Goal: Navigation & Orientation: Find specific page/section

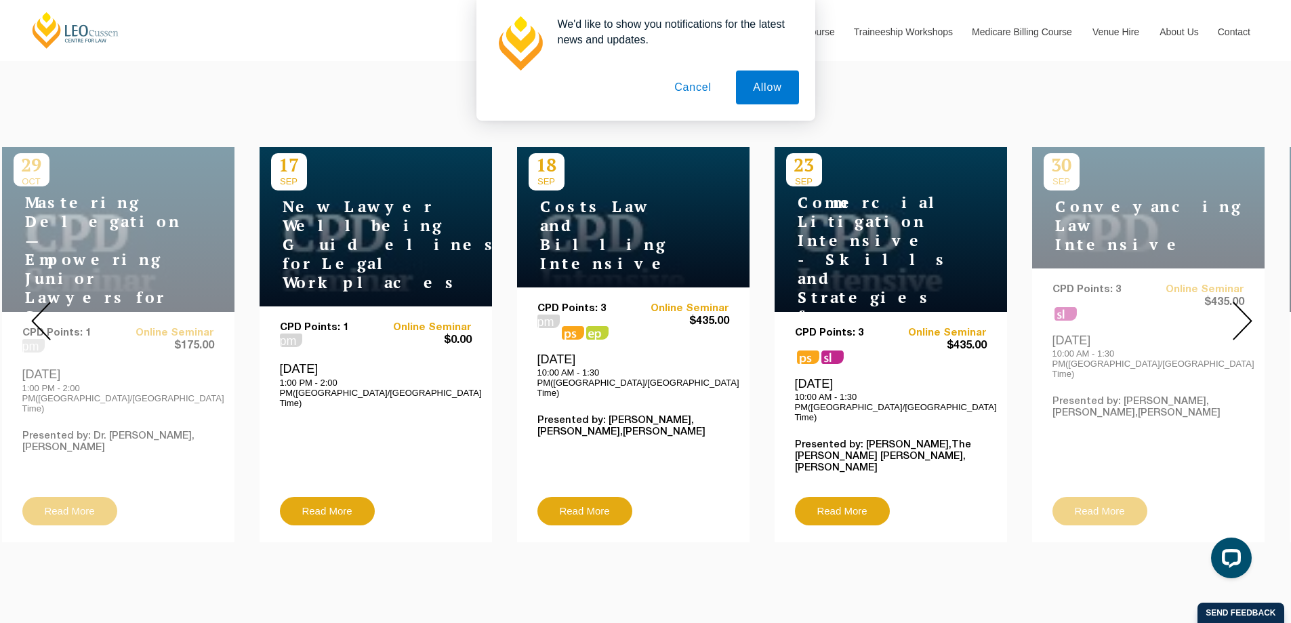
scroll to position [542, 0]
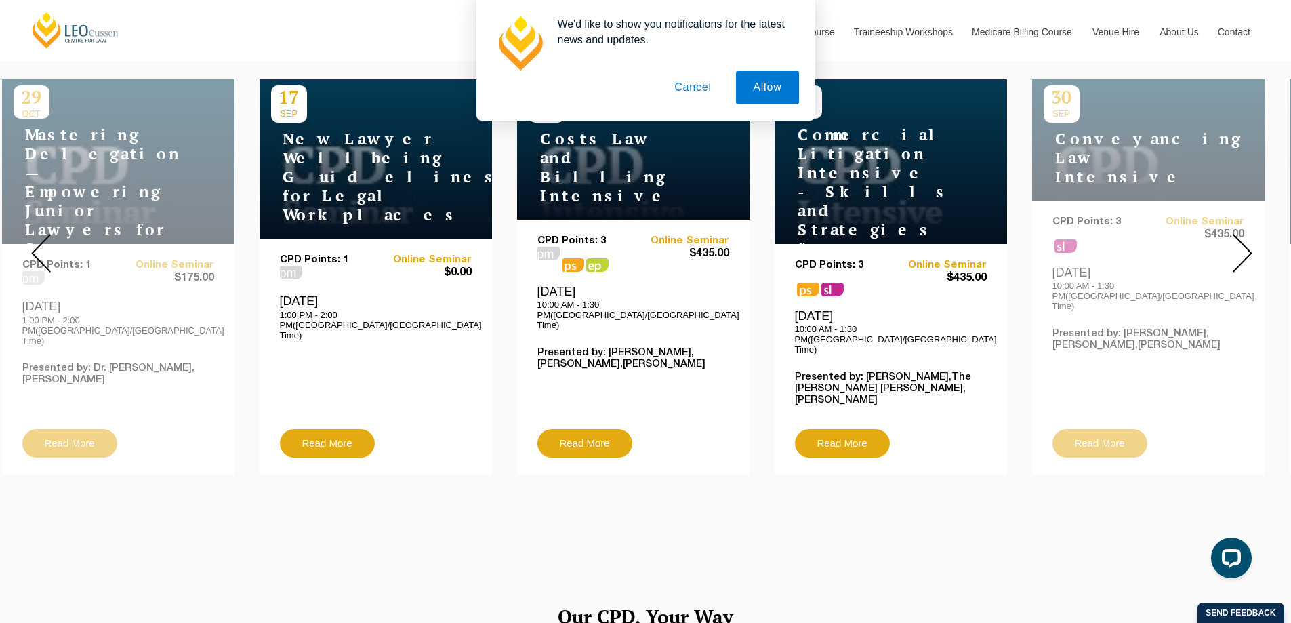
click at [1246, 239] on img at bounding box center [1242, 253] width 20 height 39
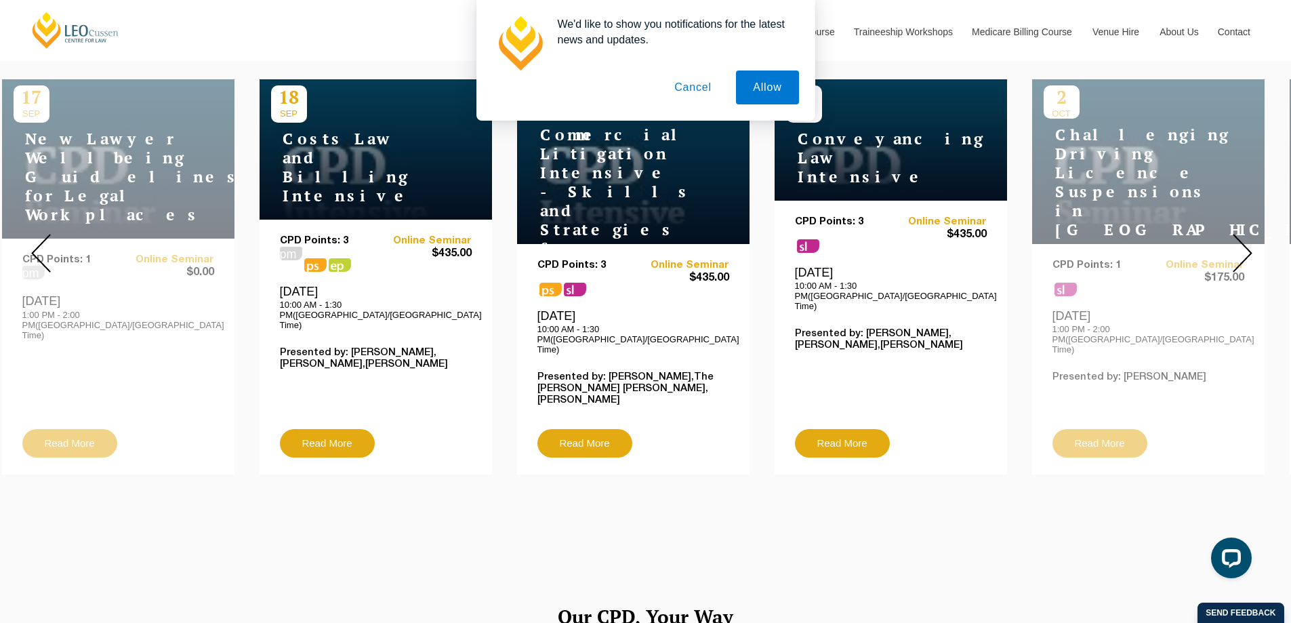
click at [1246, 239] on img at bounding box center [1242, 253] width 20 height 39
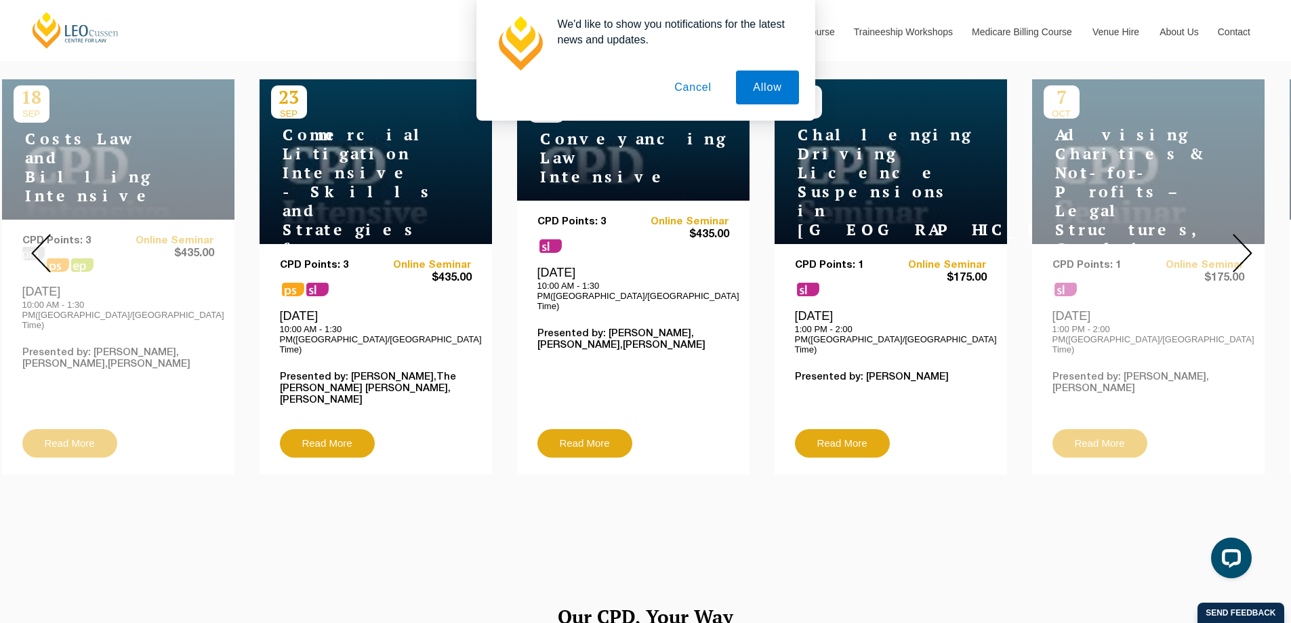
click at [1246, 239] on img at bounding box center [1242, 253] width 20 height 39
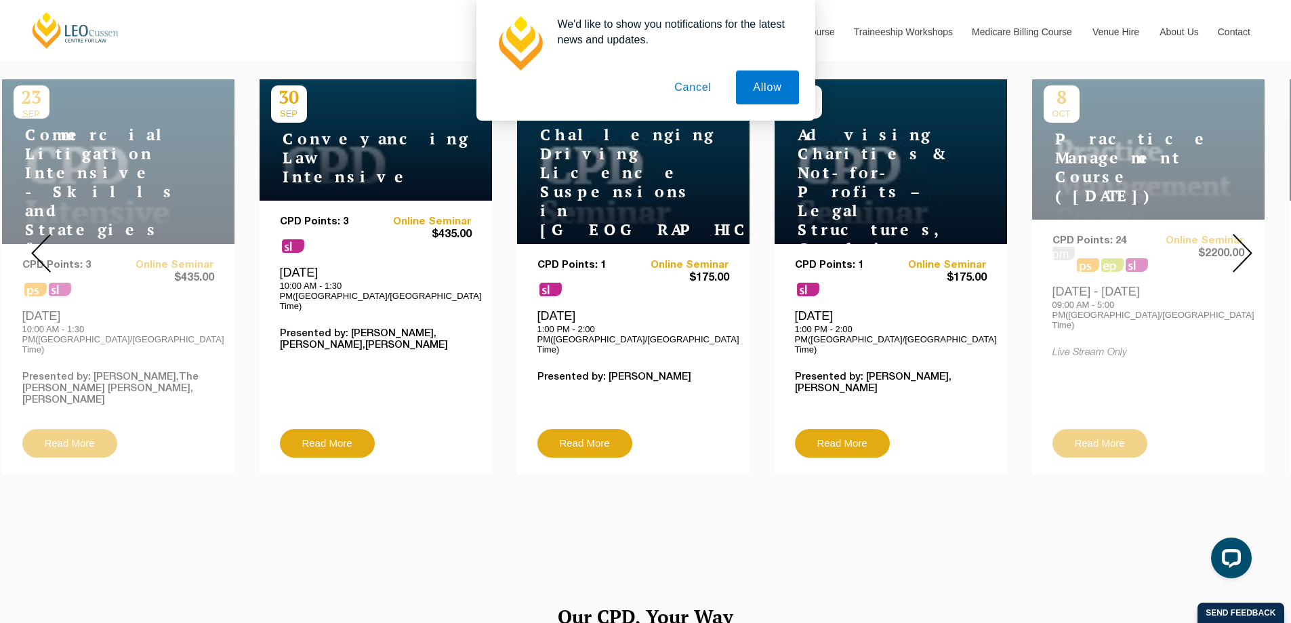
click at [1246, 239] on img at bounding box center [1242, 253] width 20 height 39
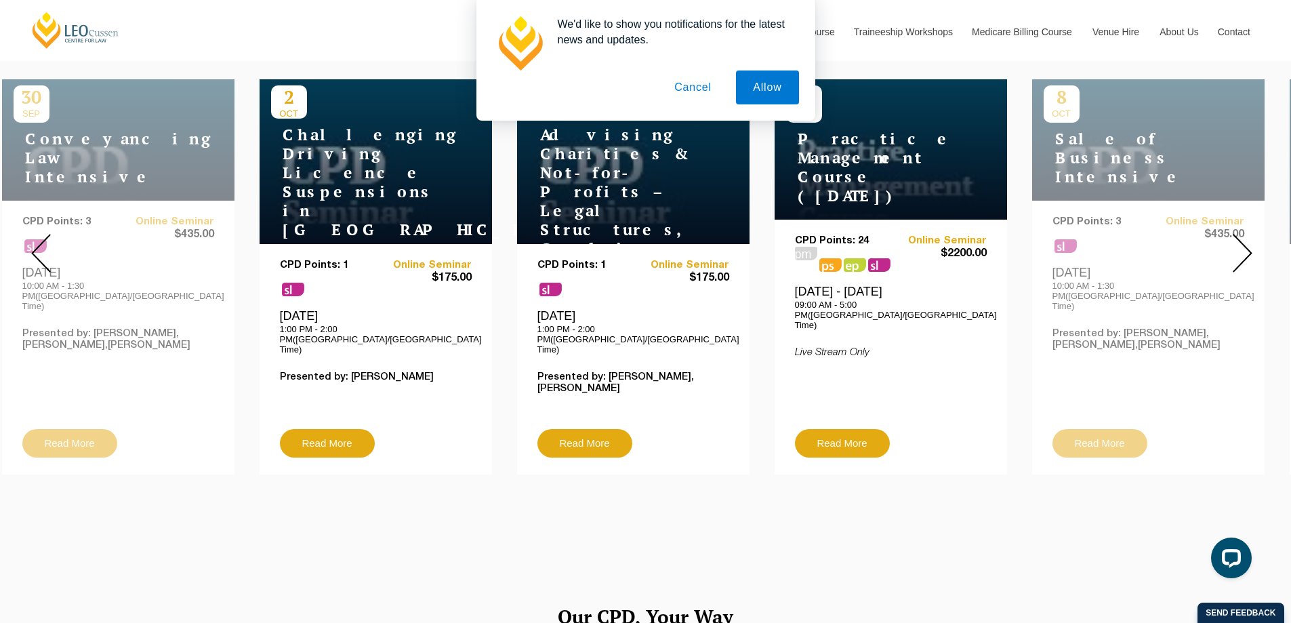
click at [1246, 239] on img at bounding box center [1242, 253] width 20 height 39
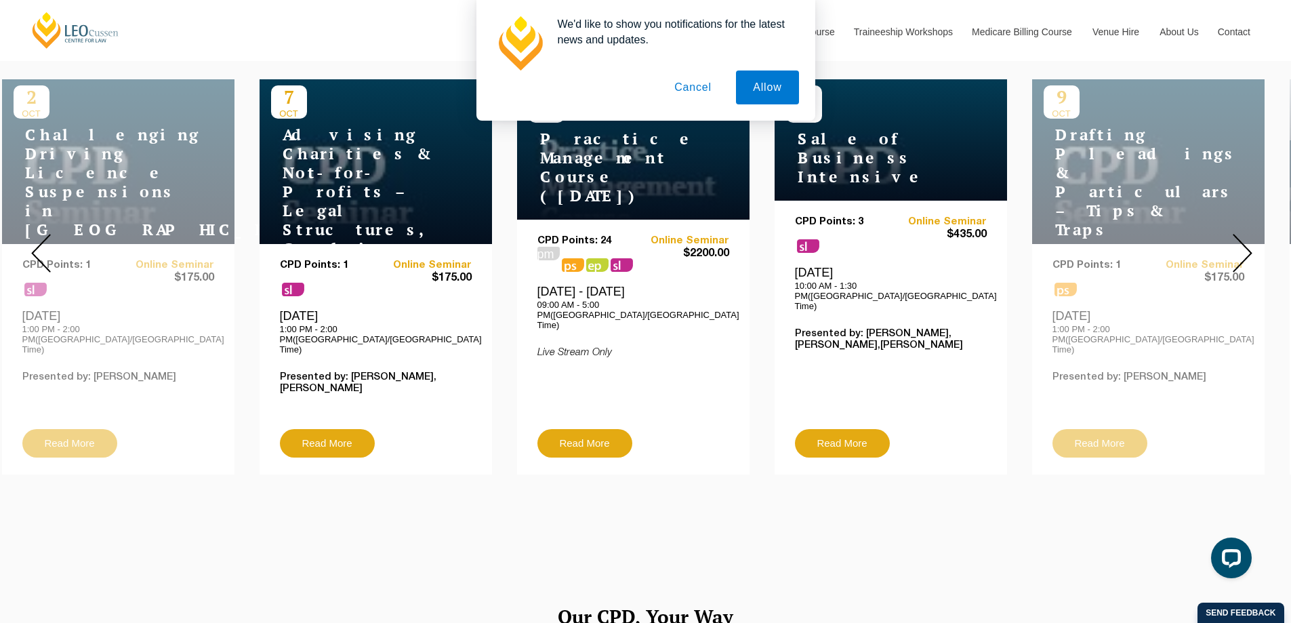
click at [1246, 239] on img at bounding box center [1242, 253] width 20 height 39
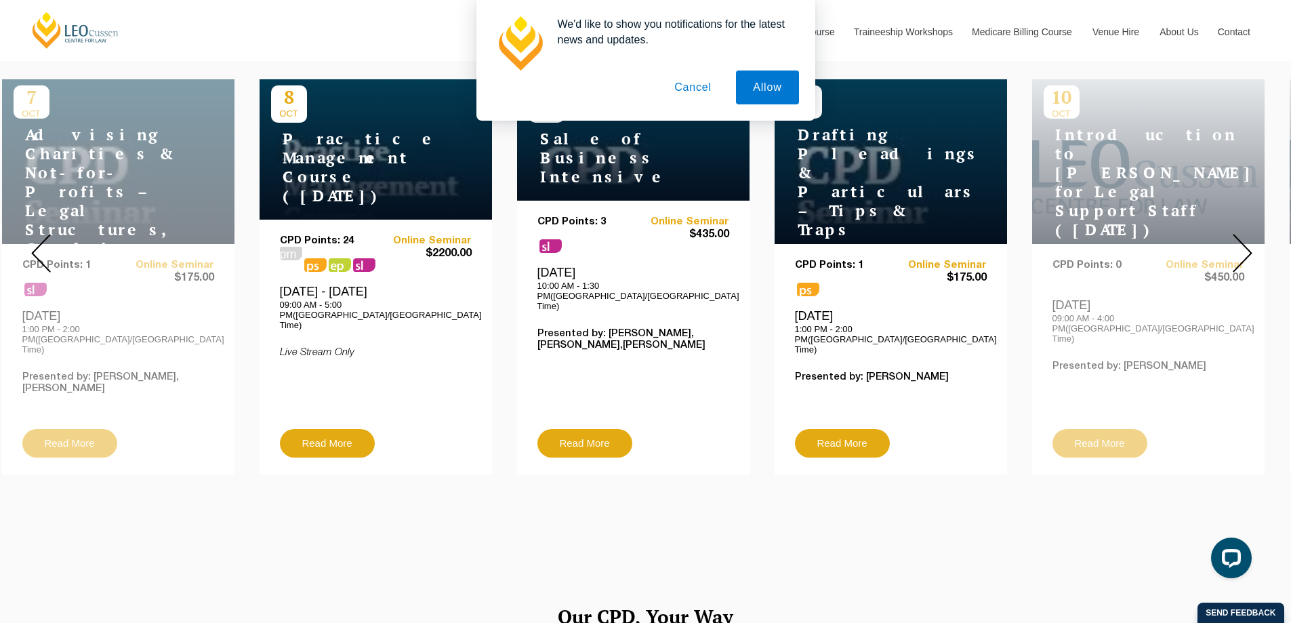
click at [1246, 239] on img at bounding box center [1242, 253] width 20 height 39
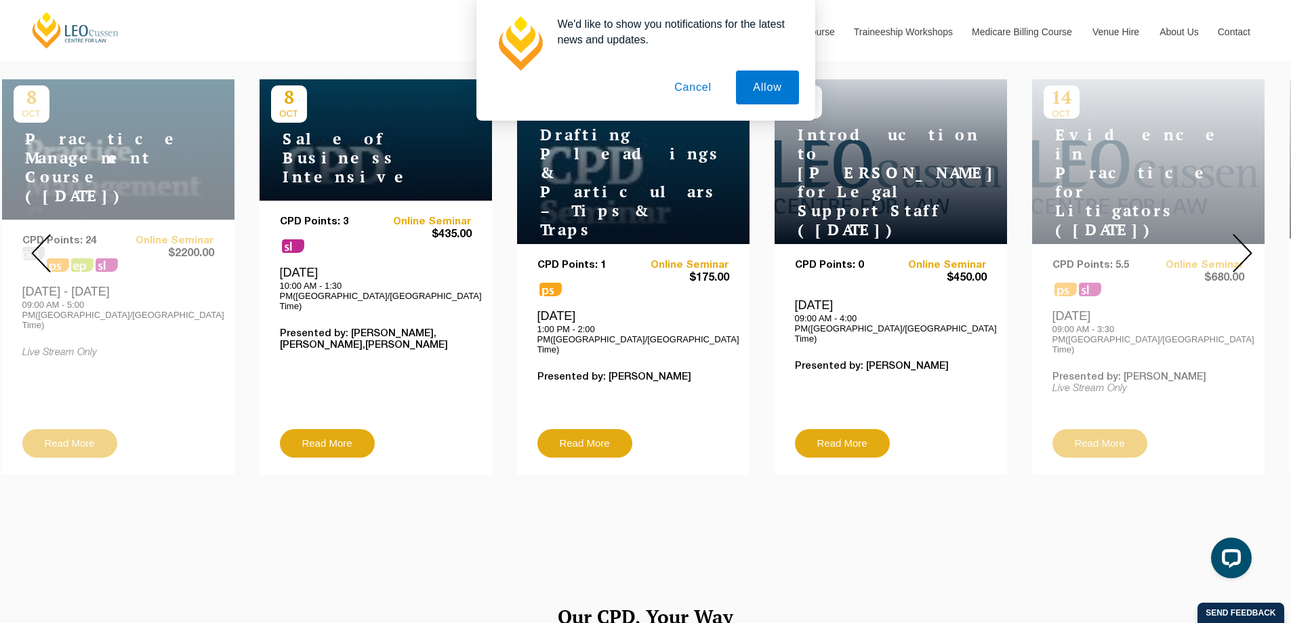
click at [1246, 239] on img at bounding box center [1242, 253] width 20 height 39
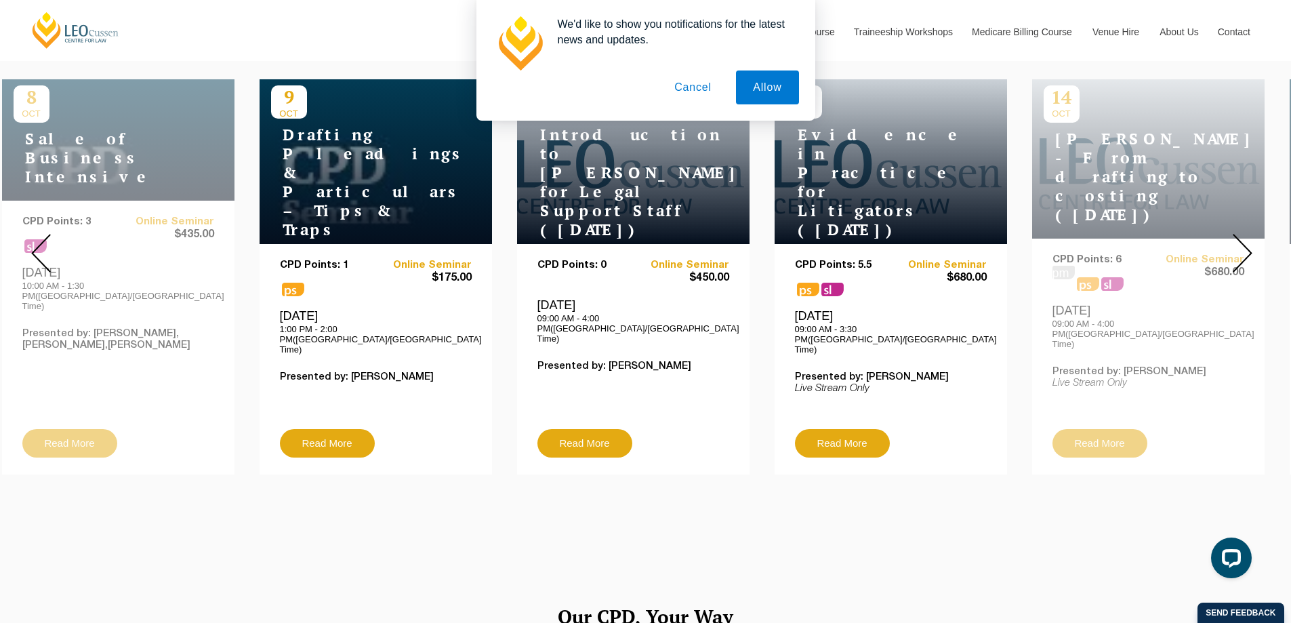
click at [1246, 239] on img at bounding box center [1242, 253] width 20 height 39
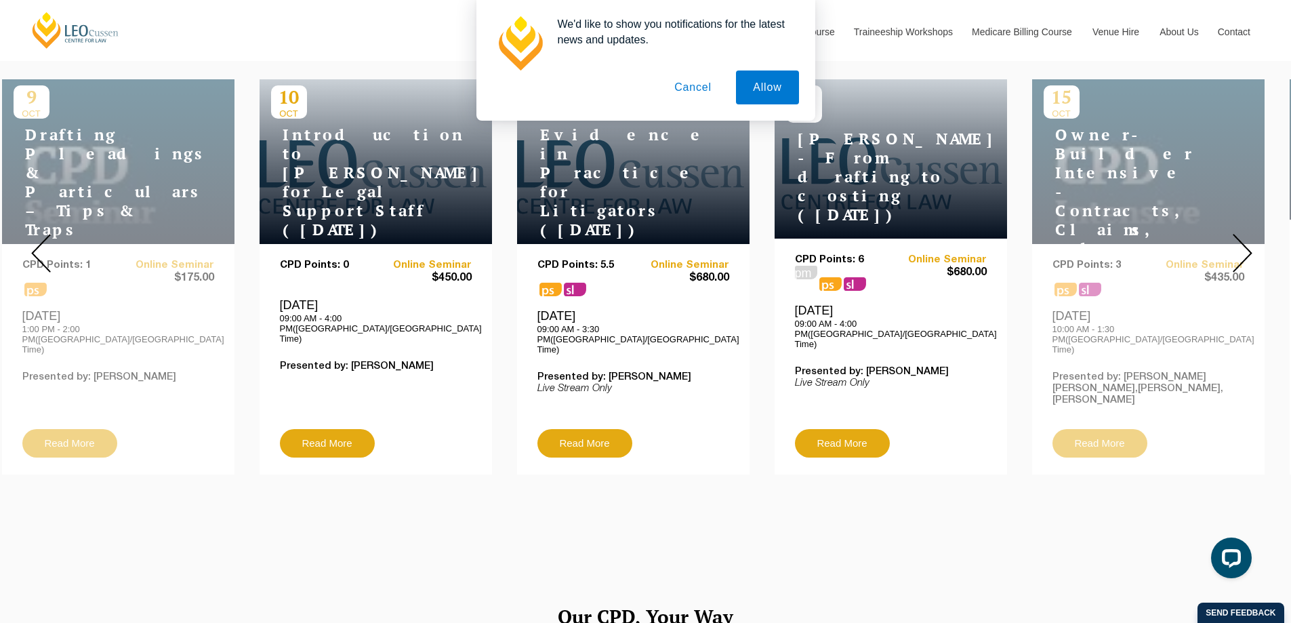
click at [1246, 239] on img at bounding box center [1242, 253] width 20 height 39
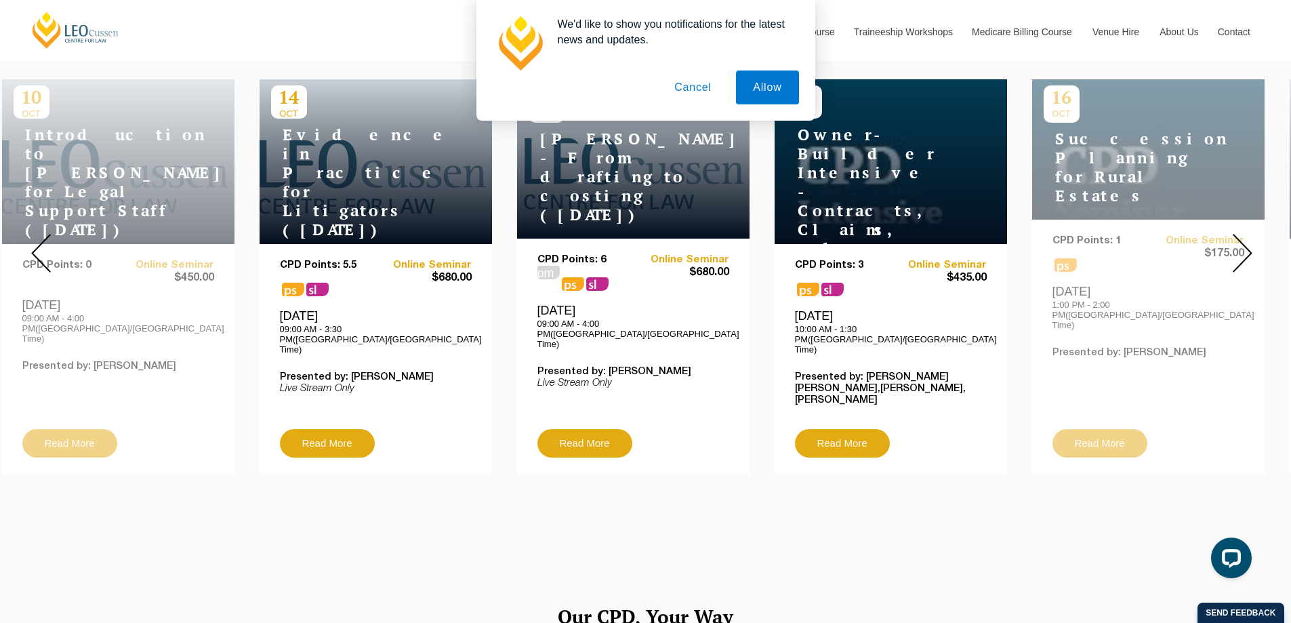
click at [1246, 239] on img at bounding box center [1242, 253] width 20 height 39
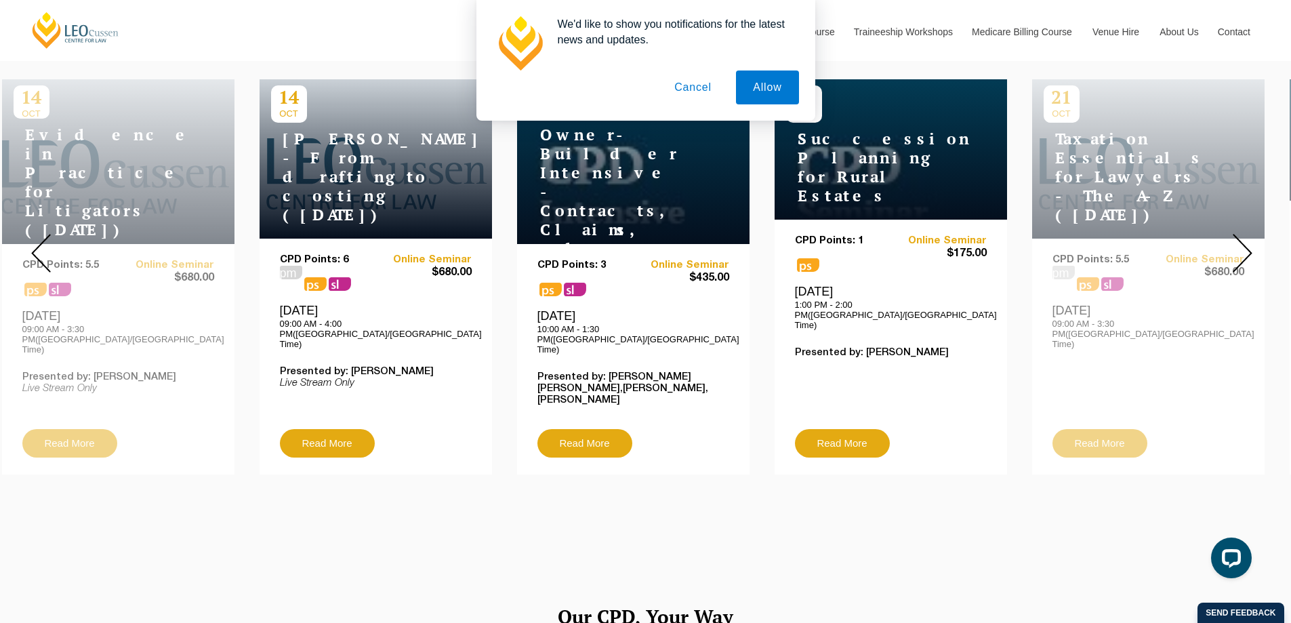
click at [1246, 239] on img at bounding box center [1242, 253] width 20 height 39
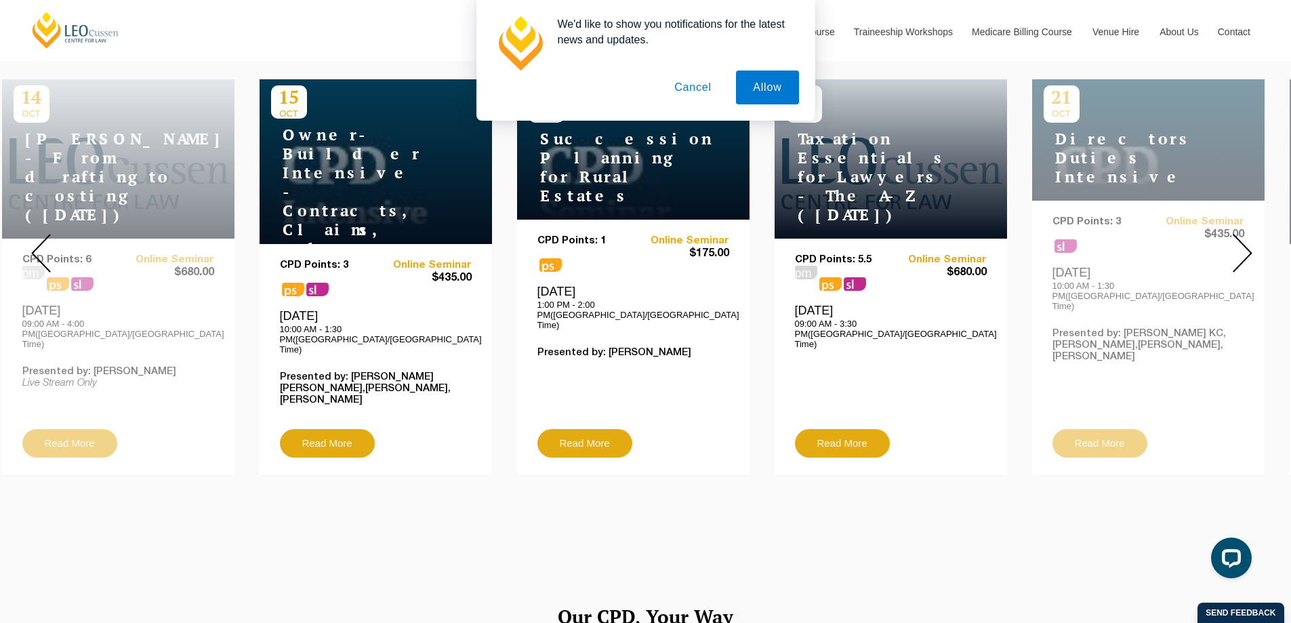
click at [1246, 239] on img at bounding box center [1242, 253] width 20 height 39
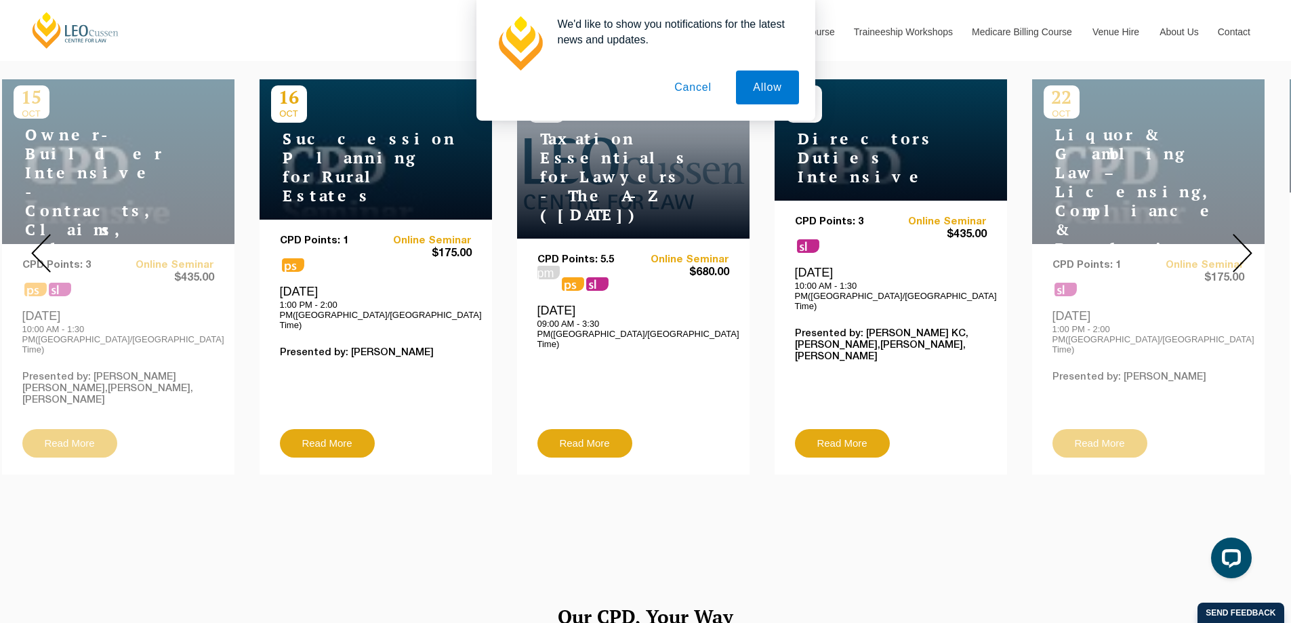
click at [1246, 239] on img at bounding box center [1242, 253] width 20 height 39
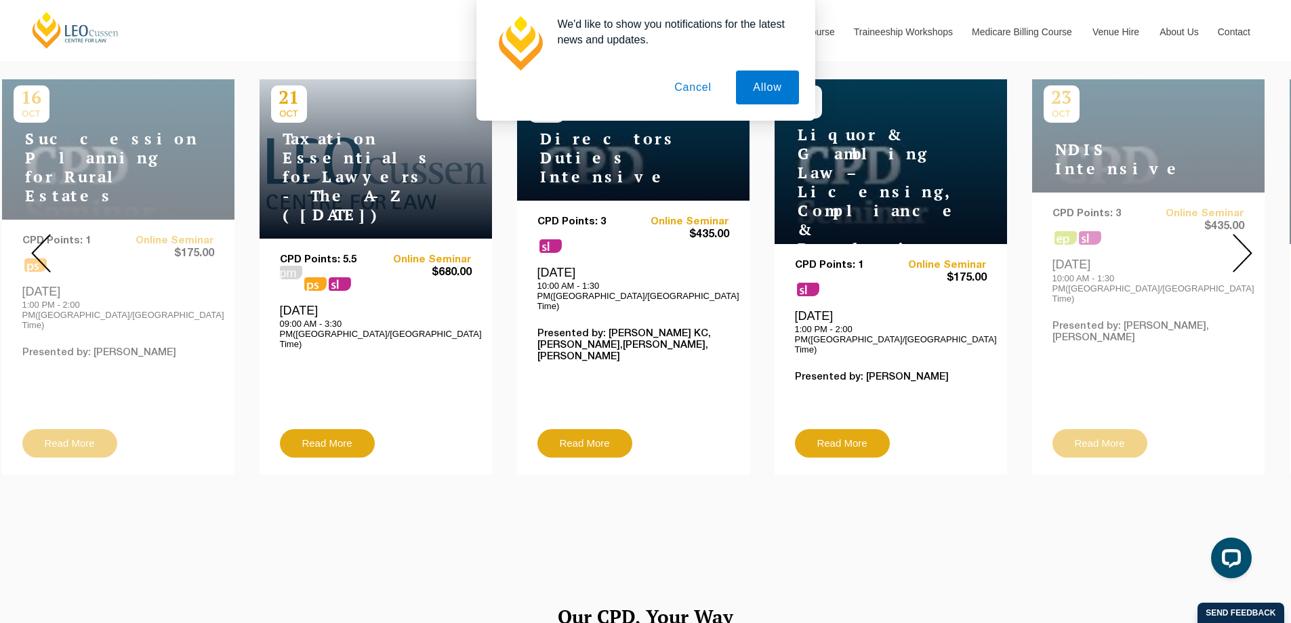
click at [1246, 239] on img at bounding box center [1242, 253] width 20 height 39
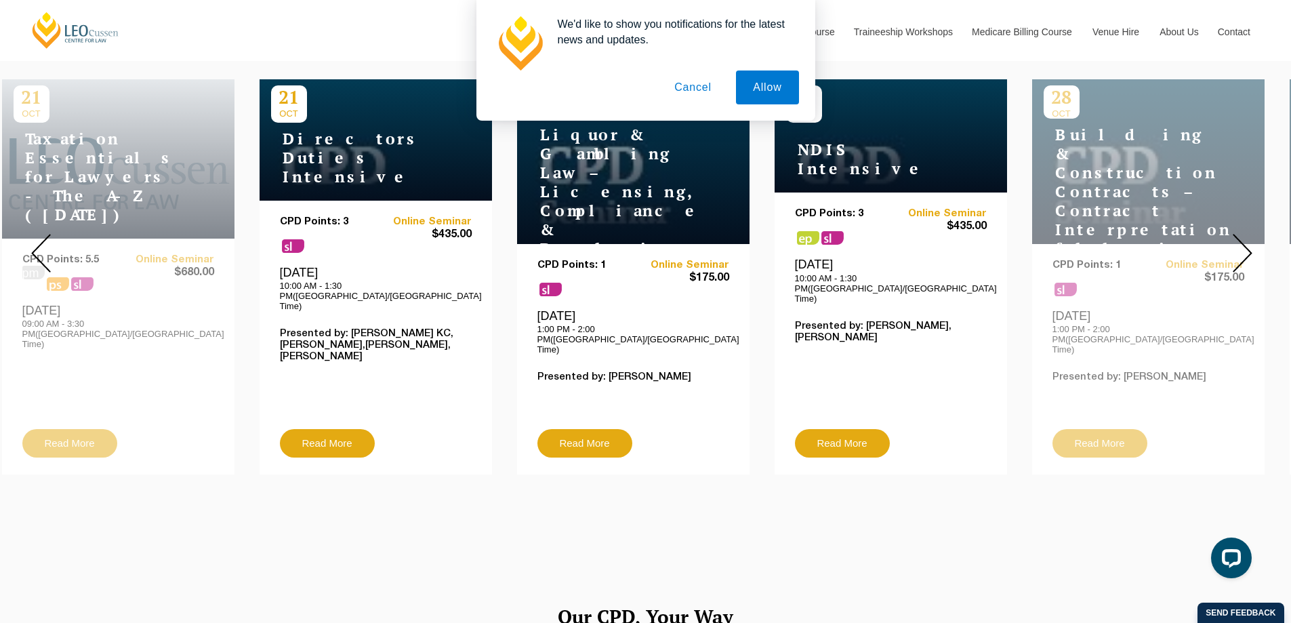
click at [1246, 239] on img at bounding box center [1242, 253] width 20 height 39
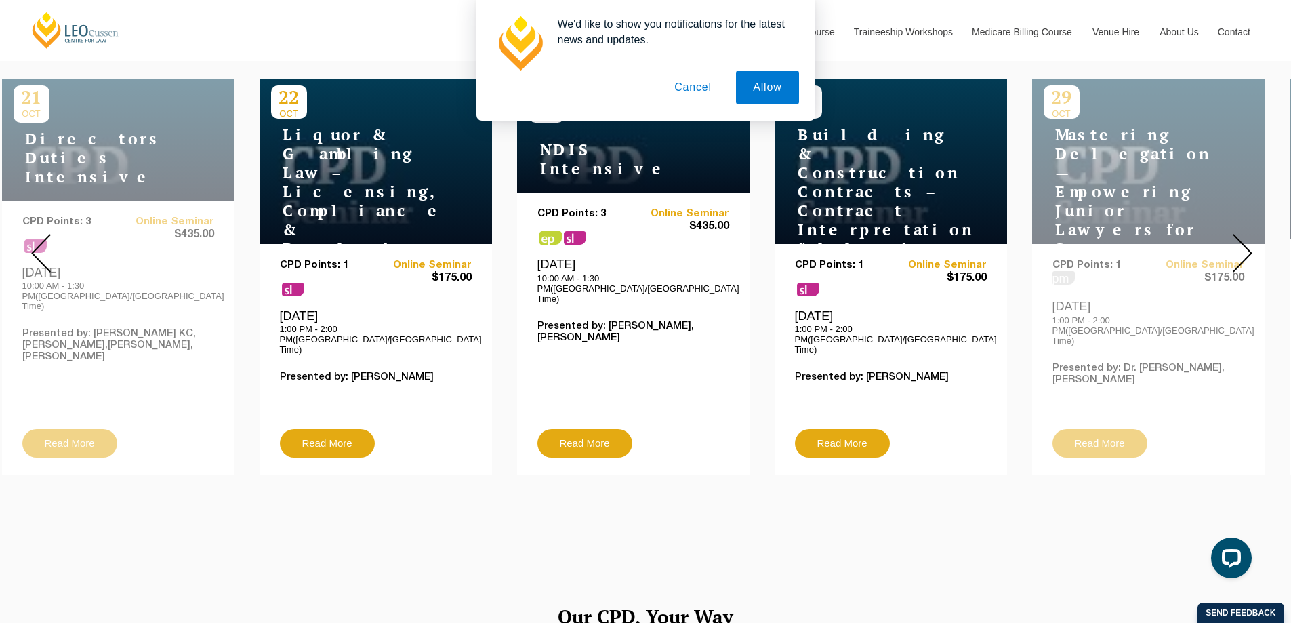
click at [1246, 239] on img at bounding box center [1242, 253] width 20 height 39
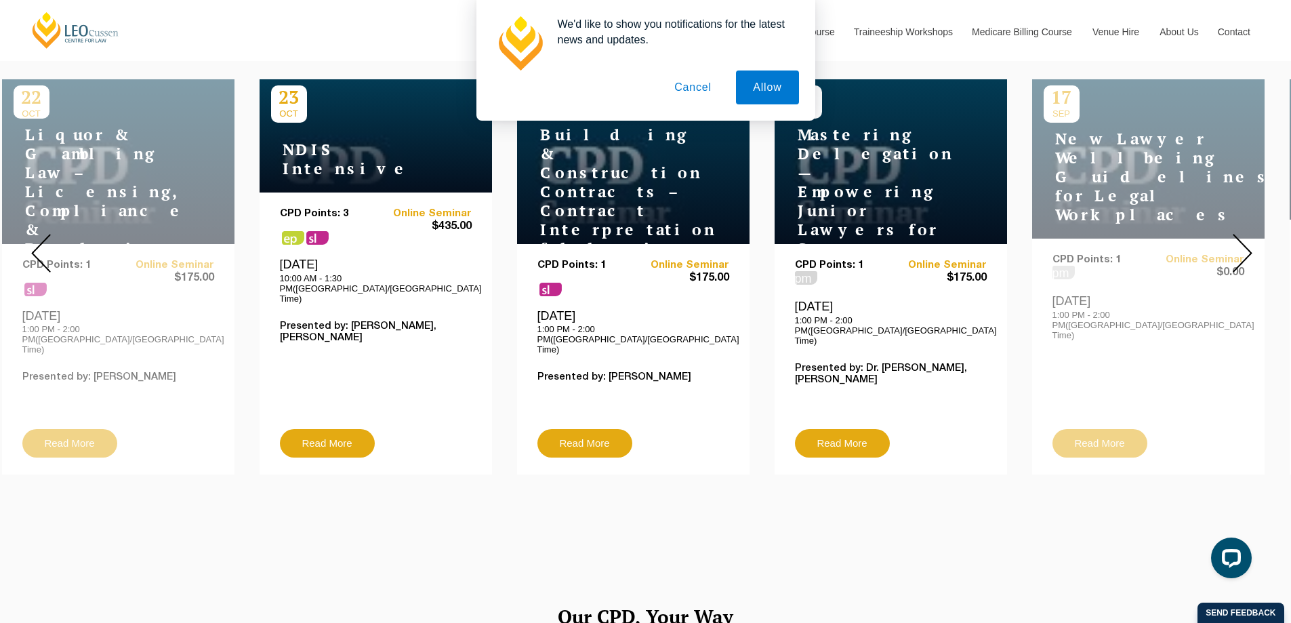
click at [1246, 239] on img at bounding box center [1242, 253] width 20 height 39
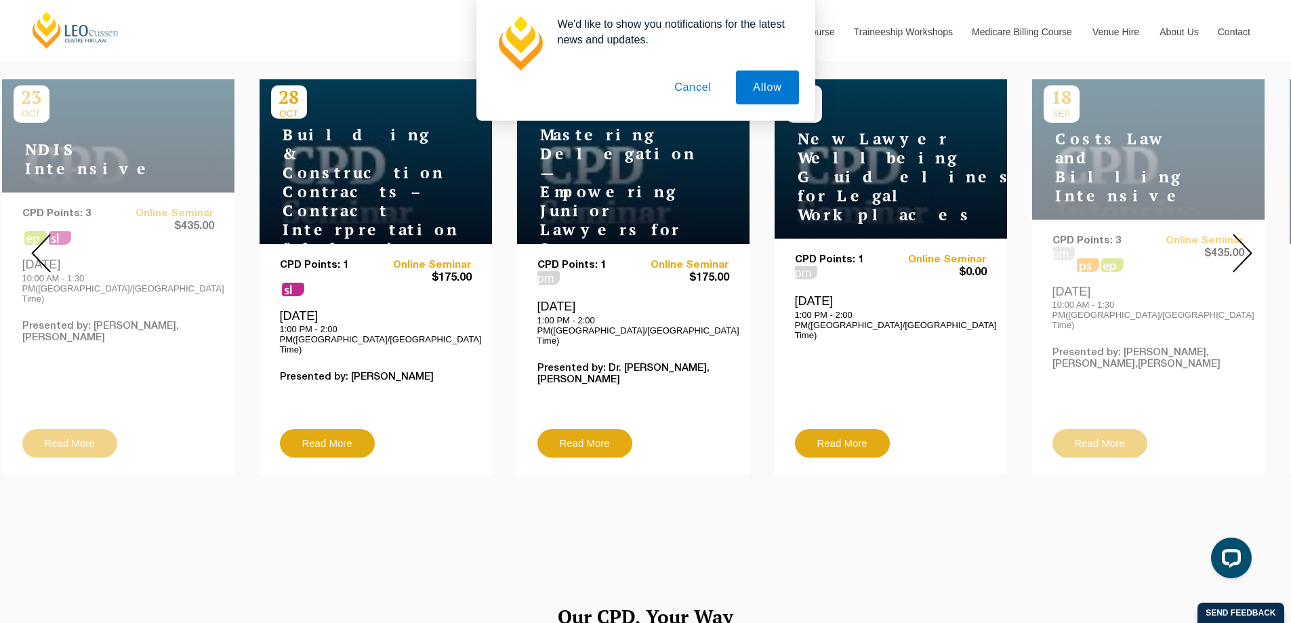
click at [1246, 239] on img at bounding box center [1242, 253] width 20 height 39
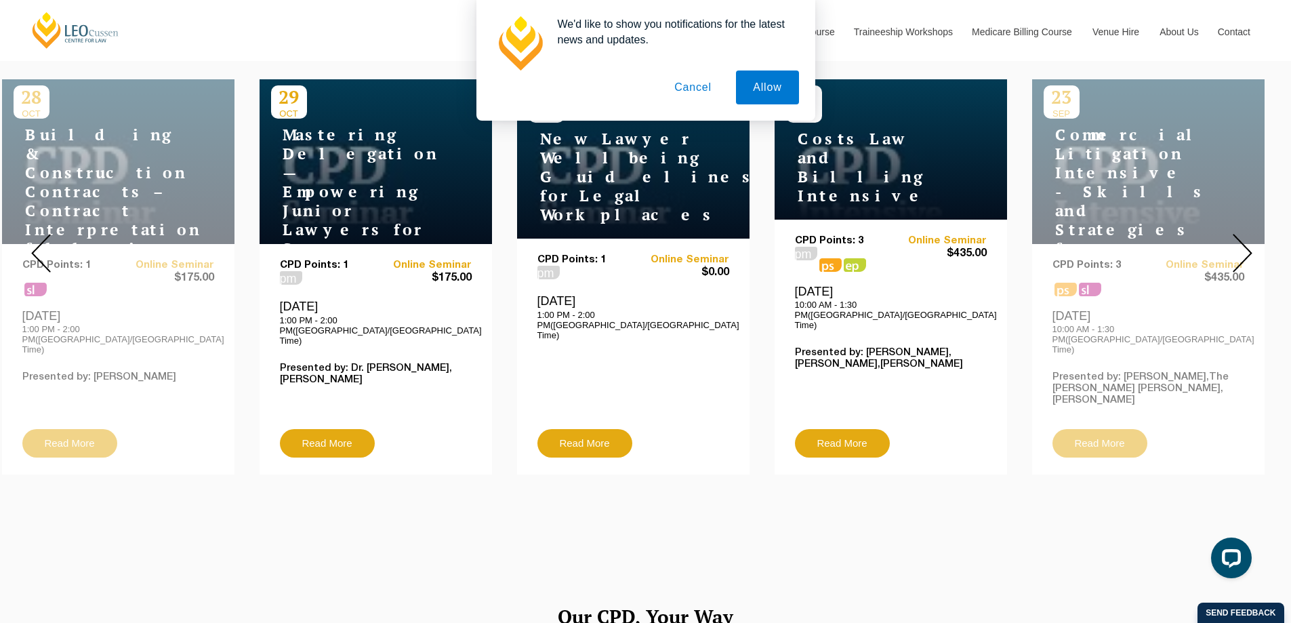
click at [1246, 239] on img at bounding box center [1242, 253] width 20 height 39
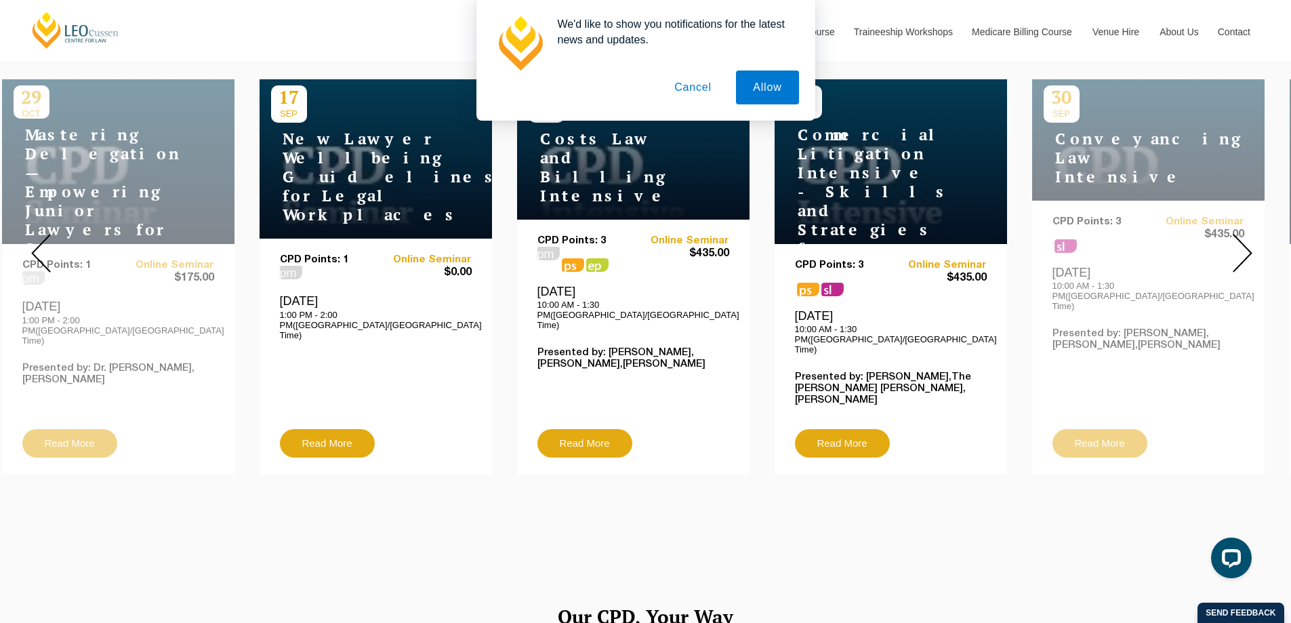
click at [1246, 239] on img at bounding box center [1242, 253] width 20 height 39
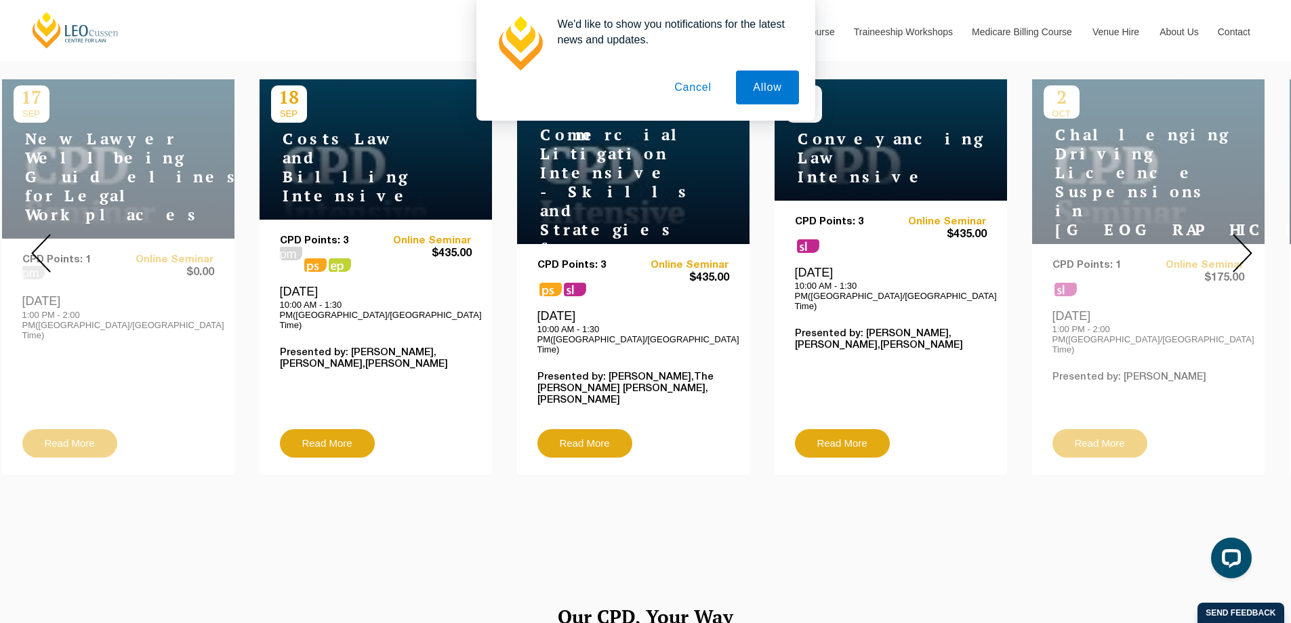
click at [1246, 239] on img at bounding box center [1242, 253] width 20 height 39
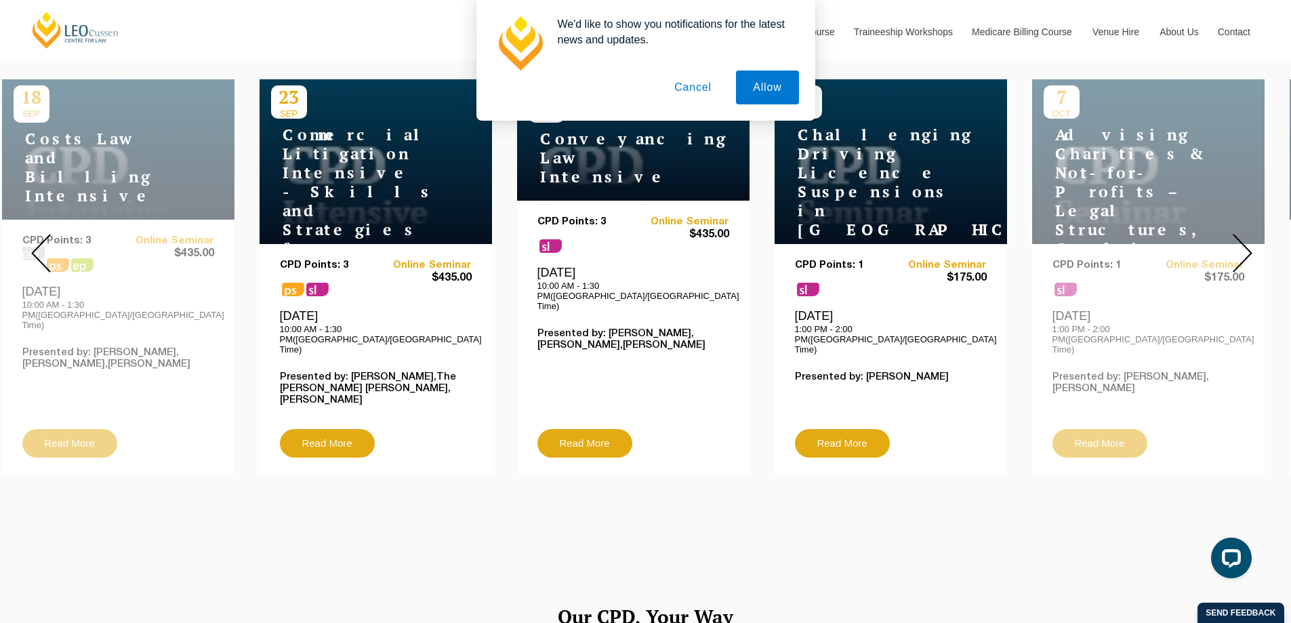
click at [1246, 239] on img at bounding box center [1242, 253] width 20 height 39
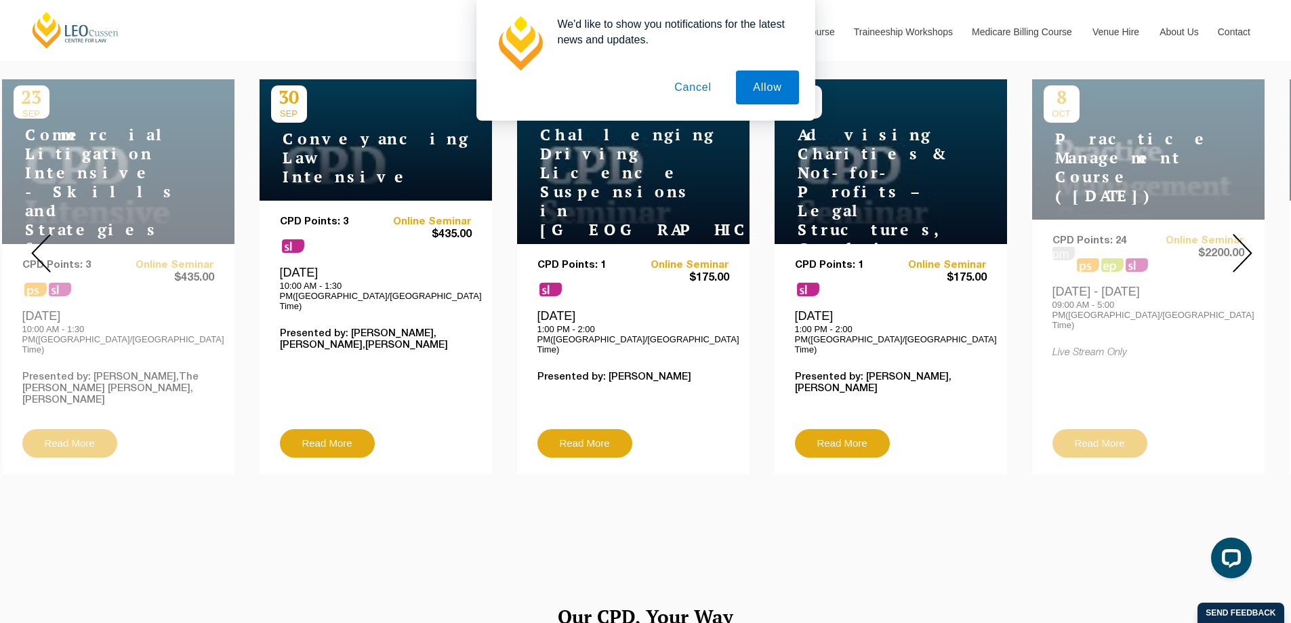
click at [1246, 239] on img at bounding box center [1242, 253] width 20 height 39
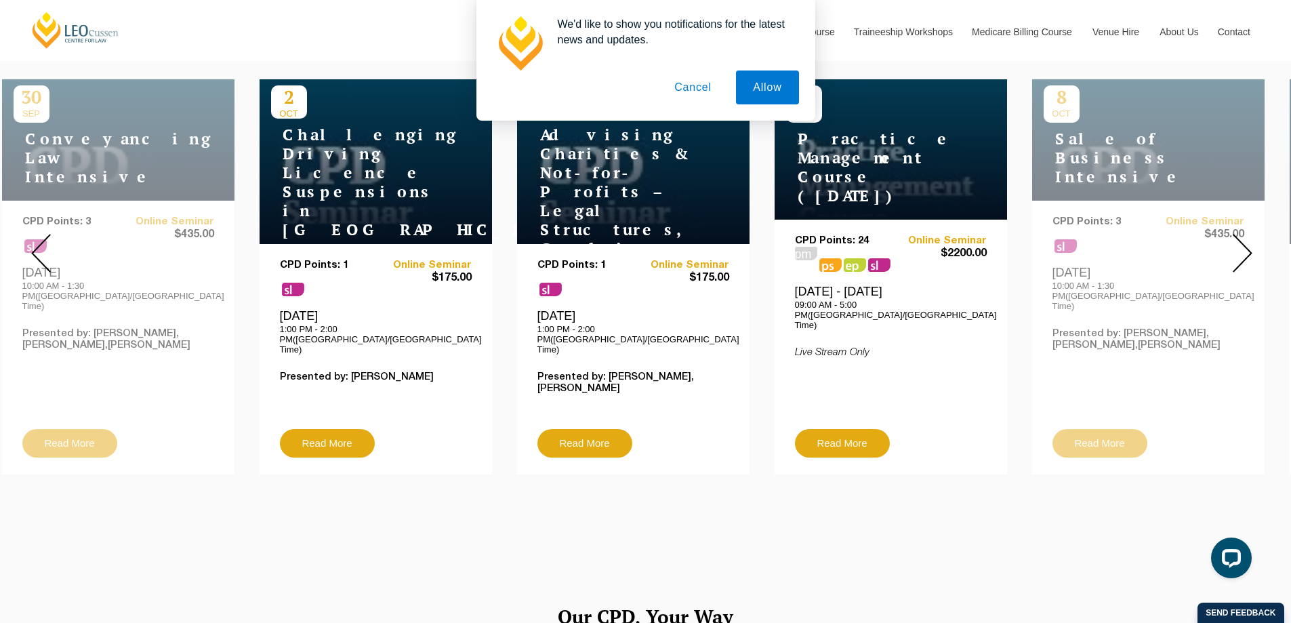
click at [1246, 239] on img at bounding box center [1242, 253] width 20 height 39
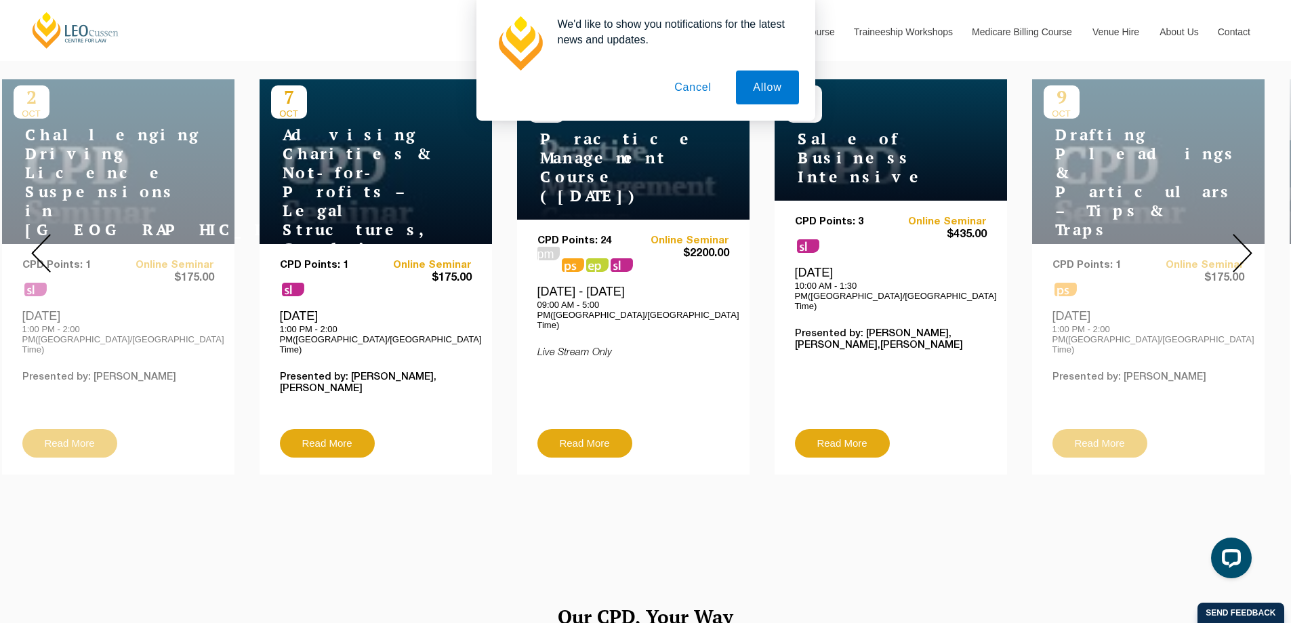
click at [1246, 239] on img at bounding box center [1242, 253] width 20 height 39
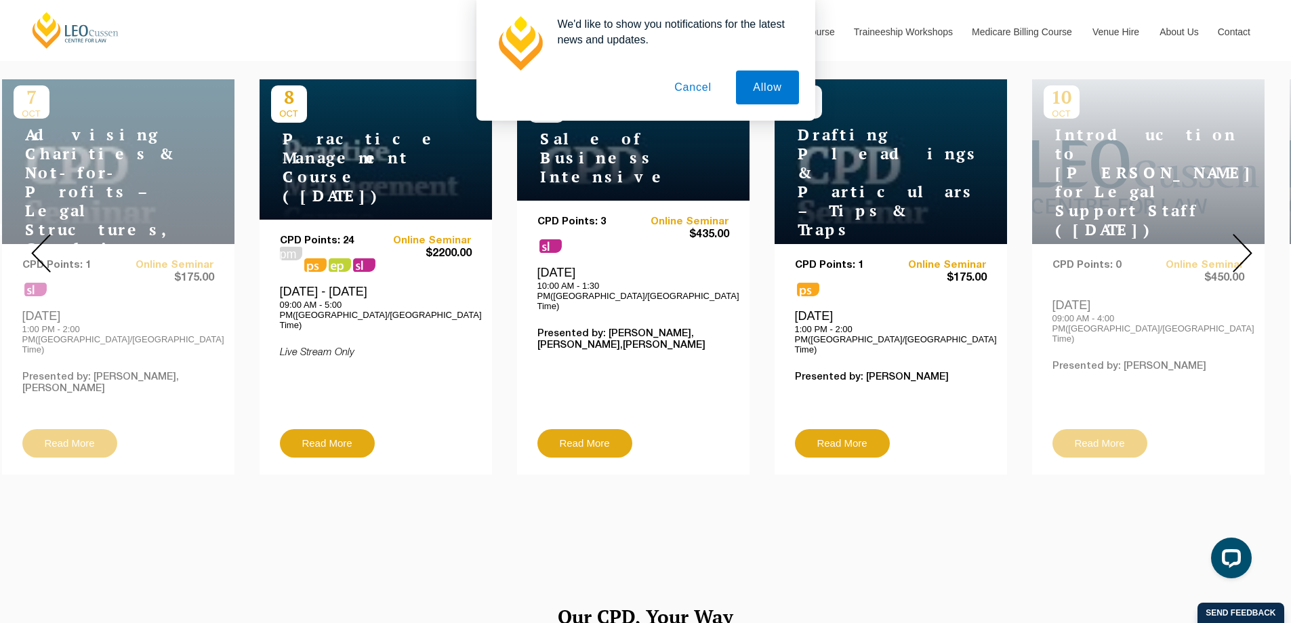
click at [1246, 239] on img at bounding box center [1242, 253] width 20 height 39
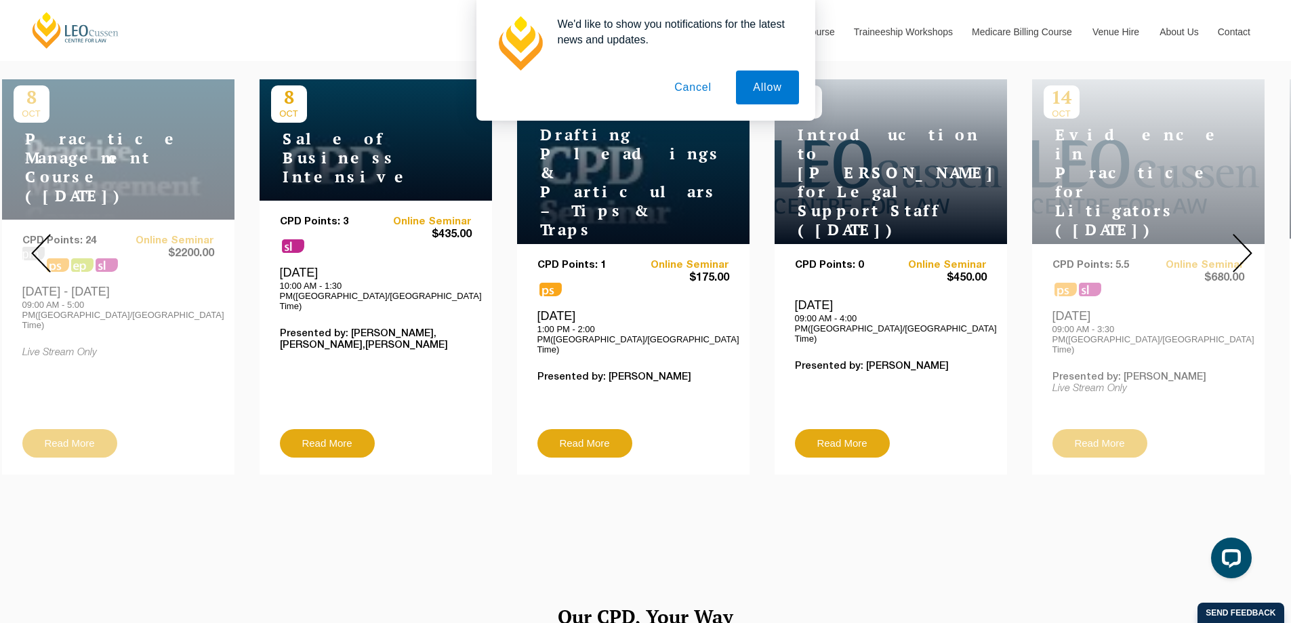
click at [1246, 239] on img at bounding box center [1242, 253] width 20 height 39
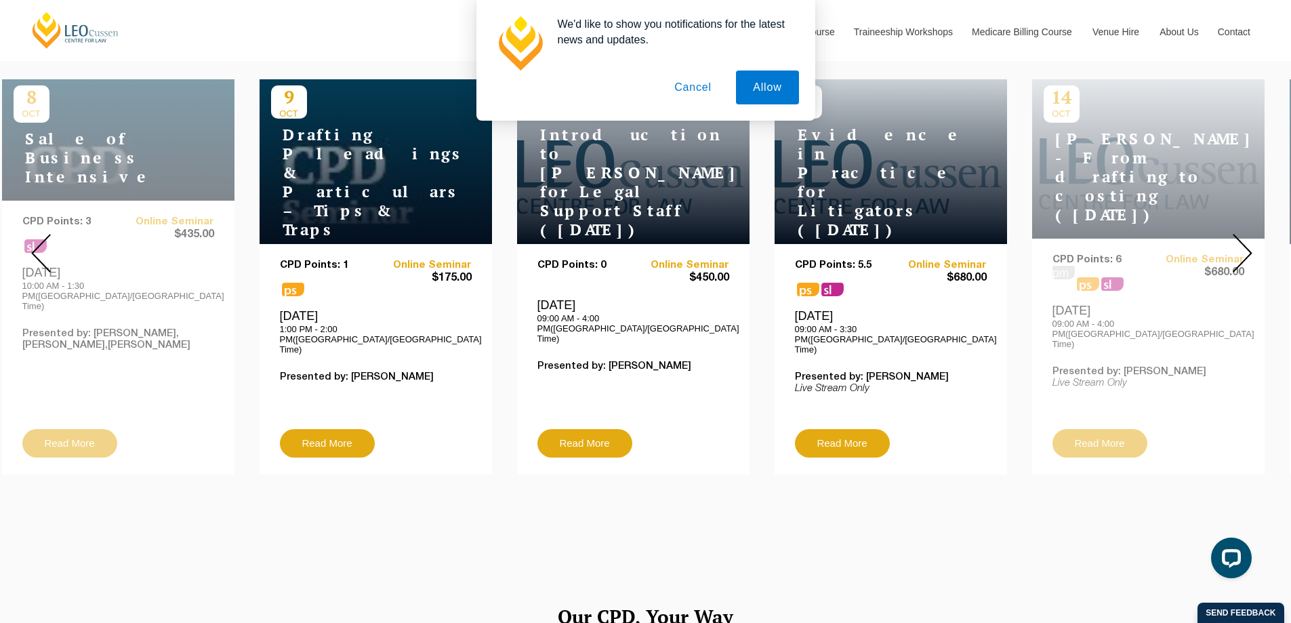
click at [1246, 239] on img at bounding box center [1242, 253] width 20 height 39
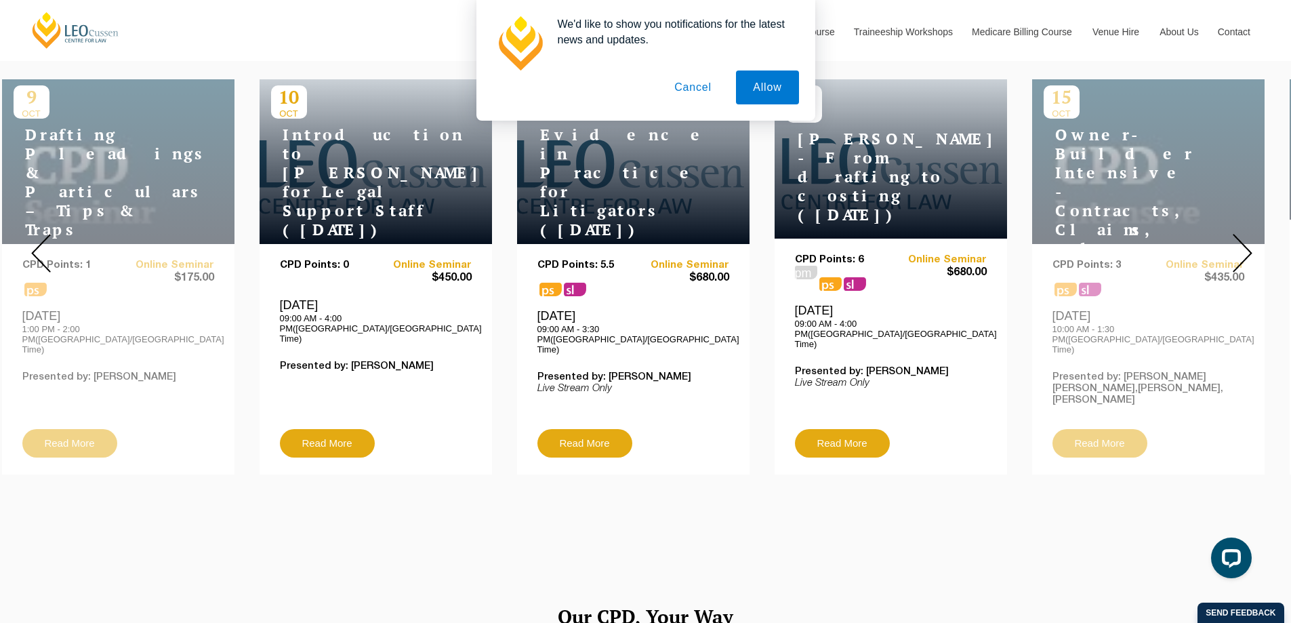
click at [1232, 243] on img at bounding box center [1242, 253] width 20 height 39
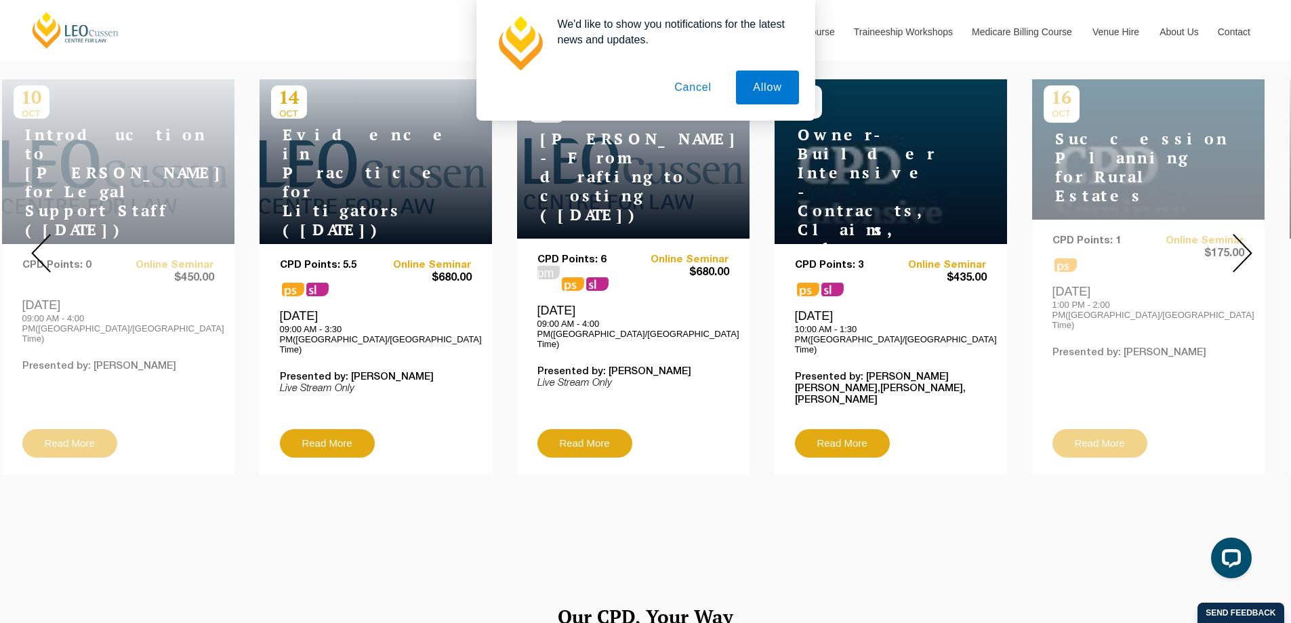
click at [1232, 241] on img at bounding box center [1242, 253] width 20 height 39
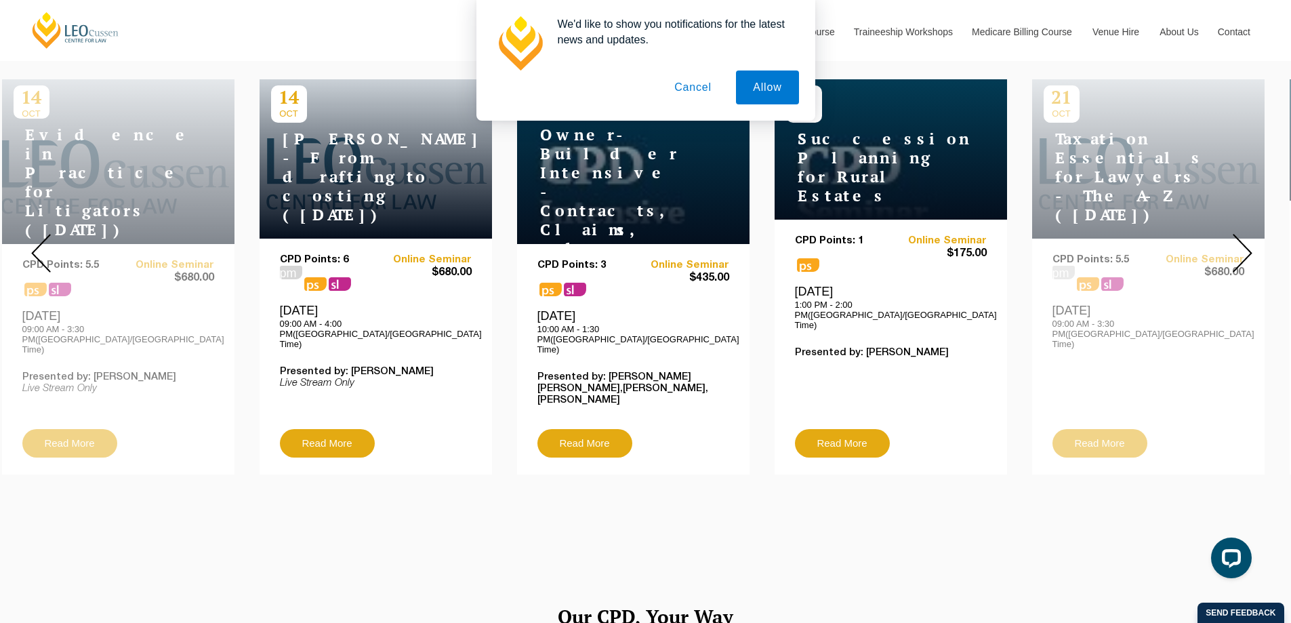
click at [1232, 241] on img at bounding box center [1242, 253] width 20 height 39
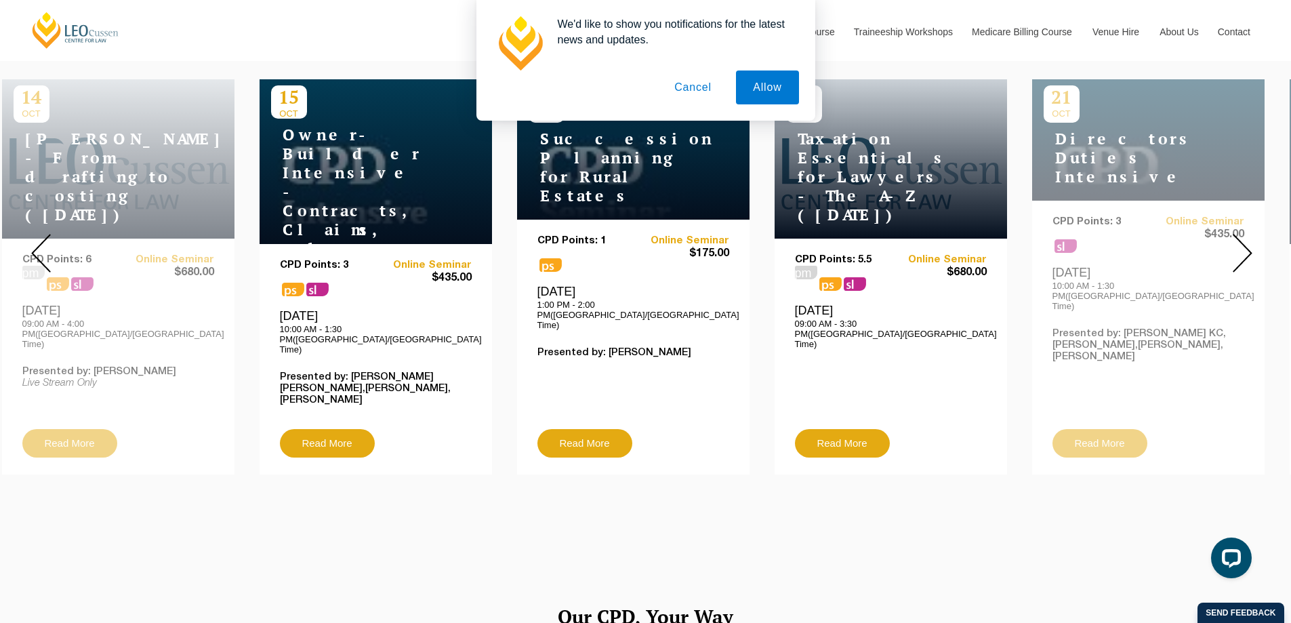
click at [1232, 241] on img at bounding box center [1242, 253] width 20 height 39
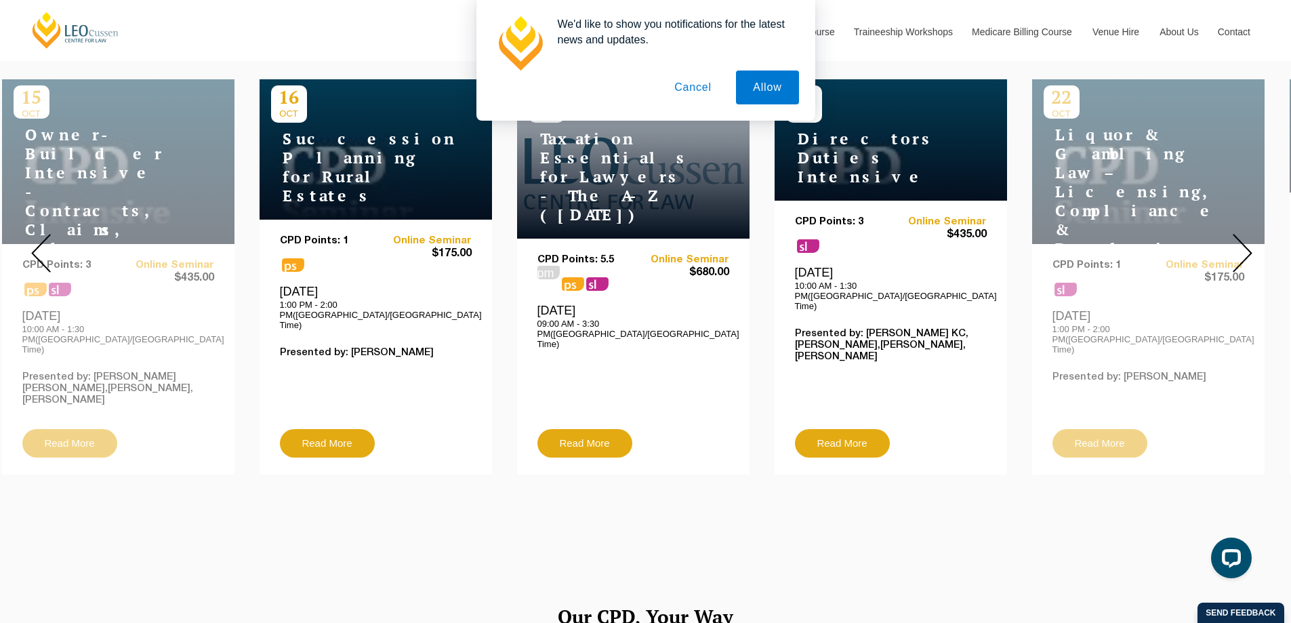
click at [1232, 241] on img at bounding box center [1242, 253] width 20 height 39
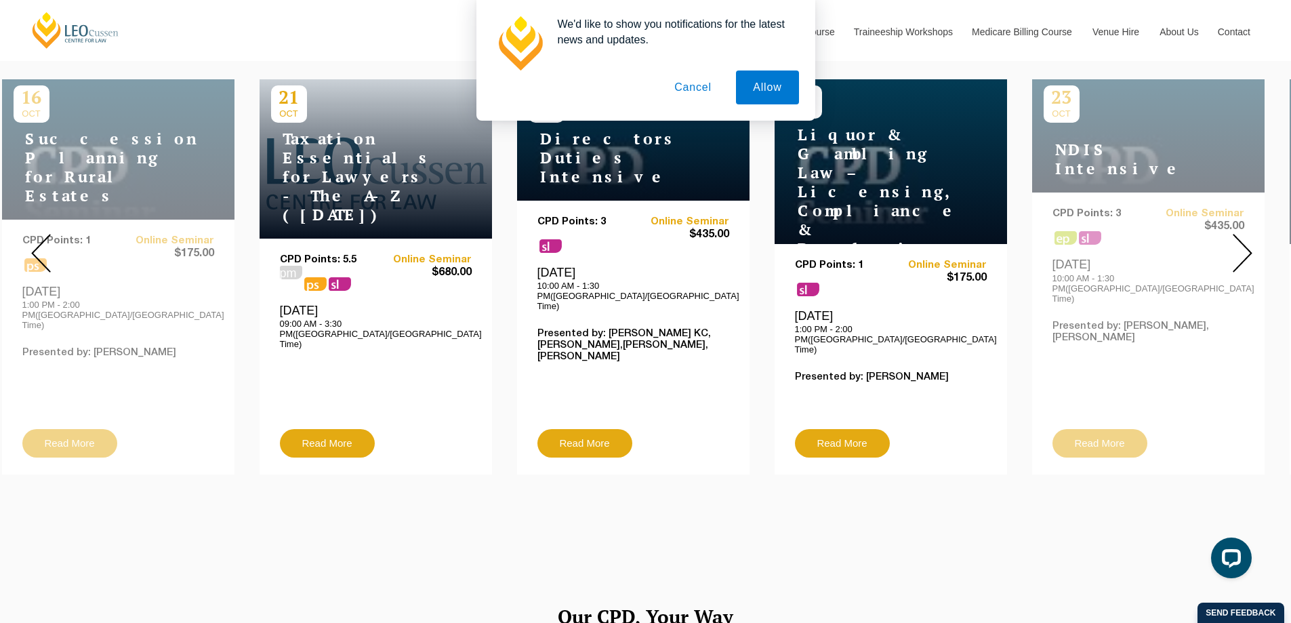
click at [1232, 241] on img at bounding box center [1242, 253] width 20 height 39
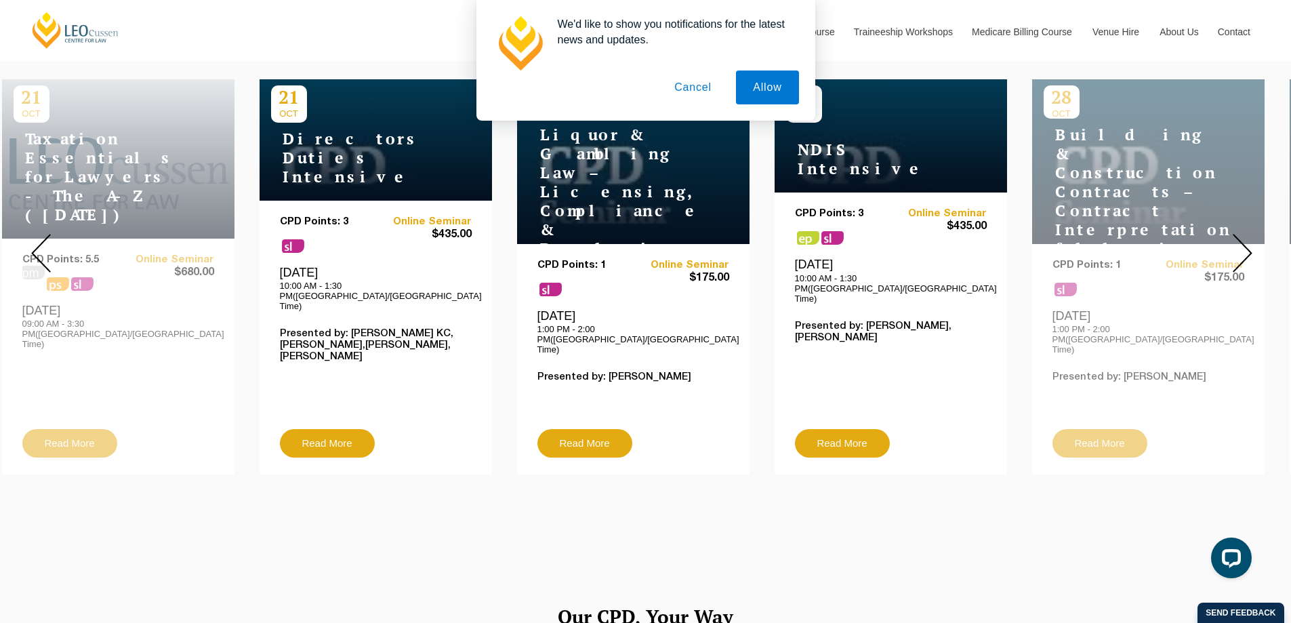
click at [1232, 241] on img at bounding box center [1242, 253] width 20 height 39
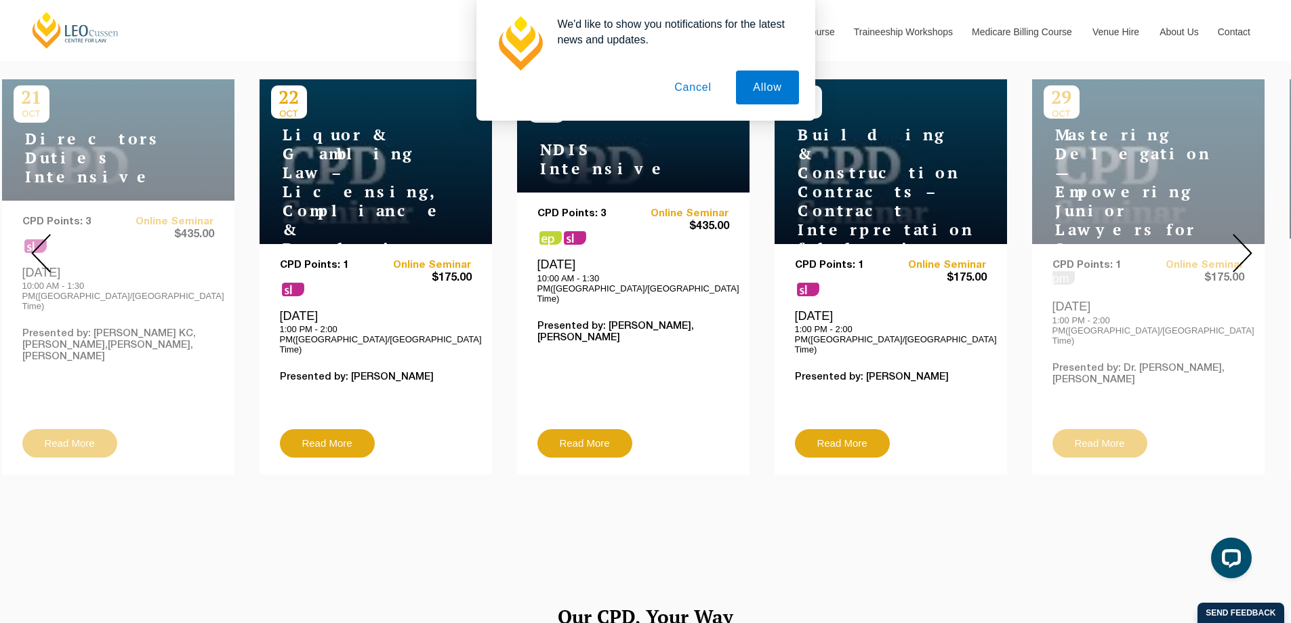
click at [1232, 241] on img at bounding box center [1242, 253] width 20 height 39
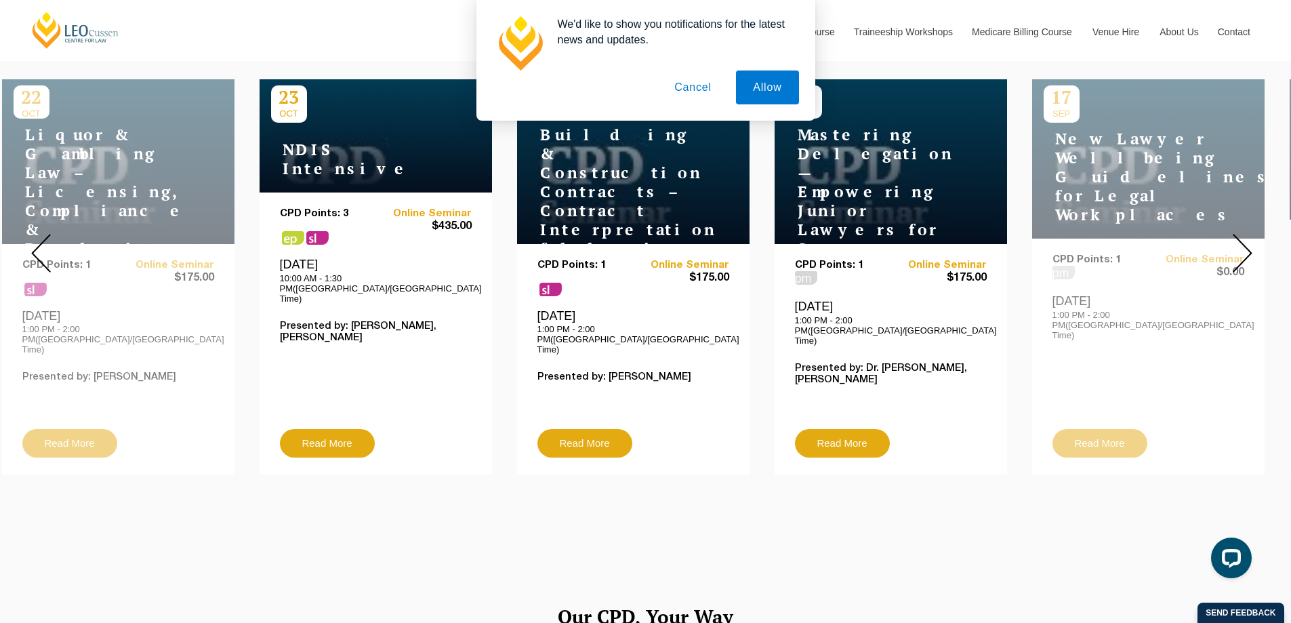
click at [1232, 241] on img at bounding box center [1242, 253] width 20 height 39
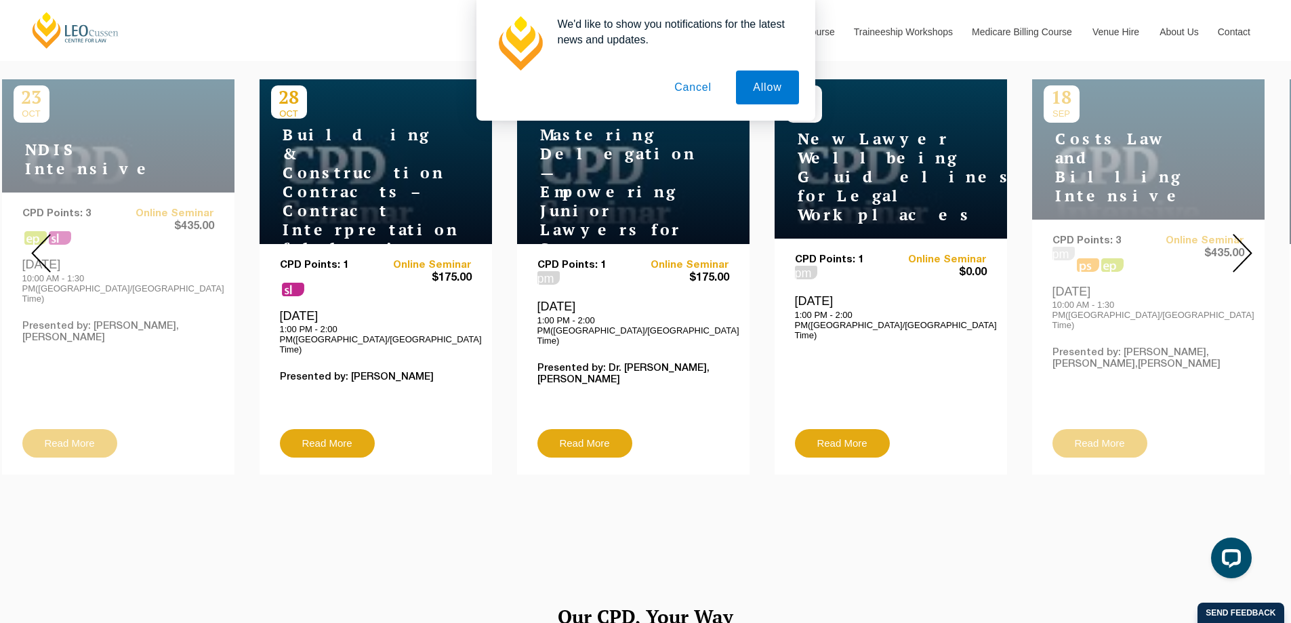
click at [1232, 241] on img at bounding box center [1242, 253] width 20 height 39
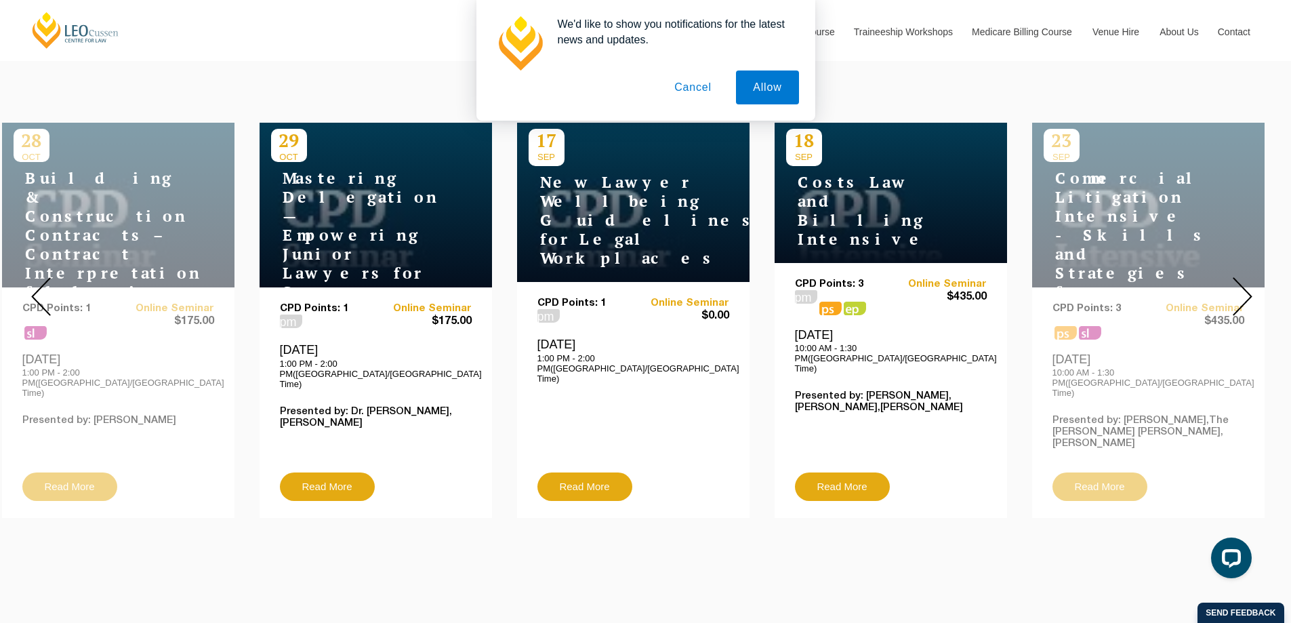
scroll to position [474, 0]
